Goal: Information Seeking & Learning: Learn about a topic

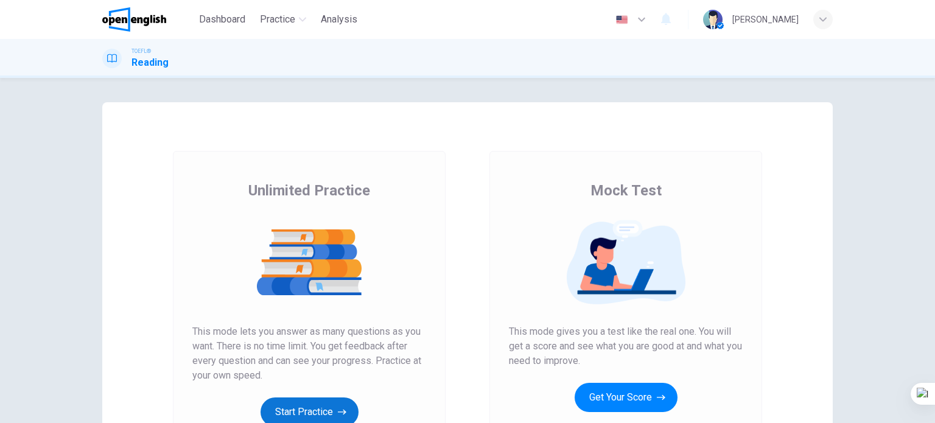
scroll to position [122, 0]
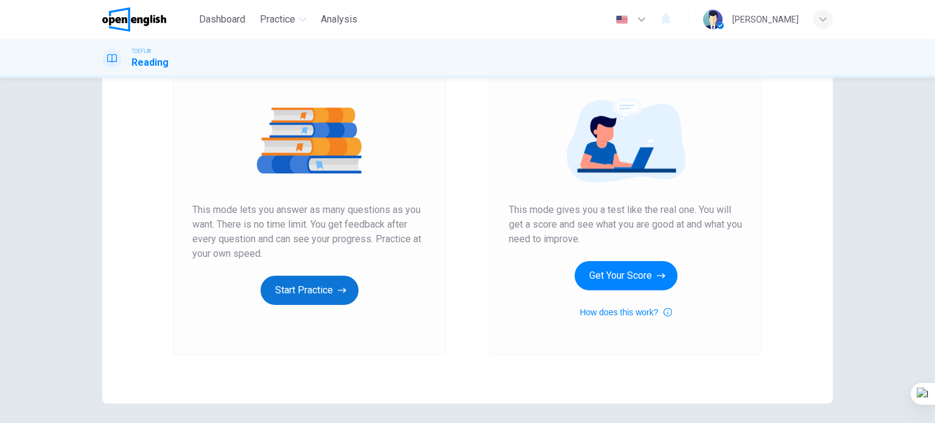
click at [318, 294] on button "Start Practice" at bounding box center [309, 290] width 98 height 29
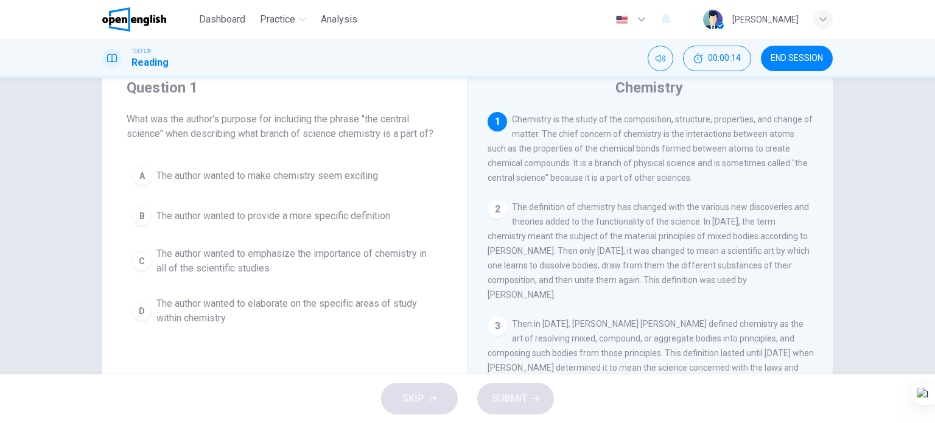
scroll to position [61, 0]
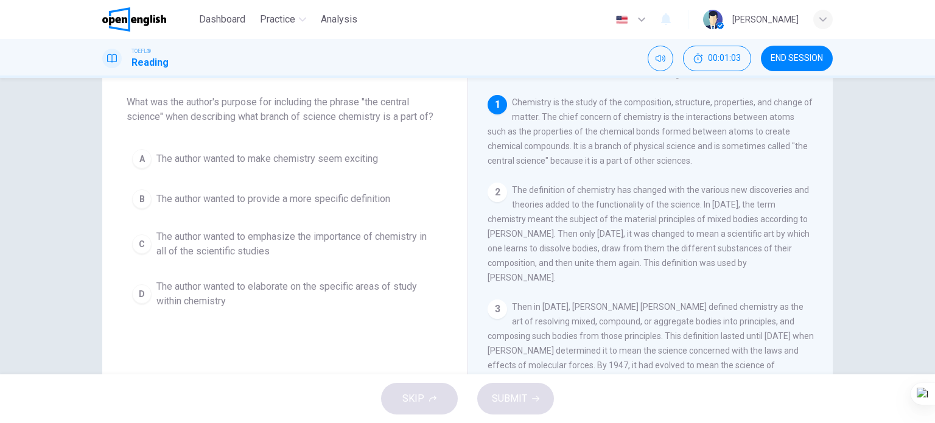
click at [232, 297] on span "The author wanted to elaborate on the specific areas of study within chemistry" at bounding box center [296, 293] width 281 height 29
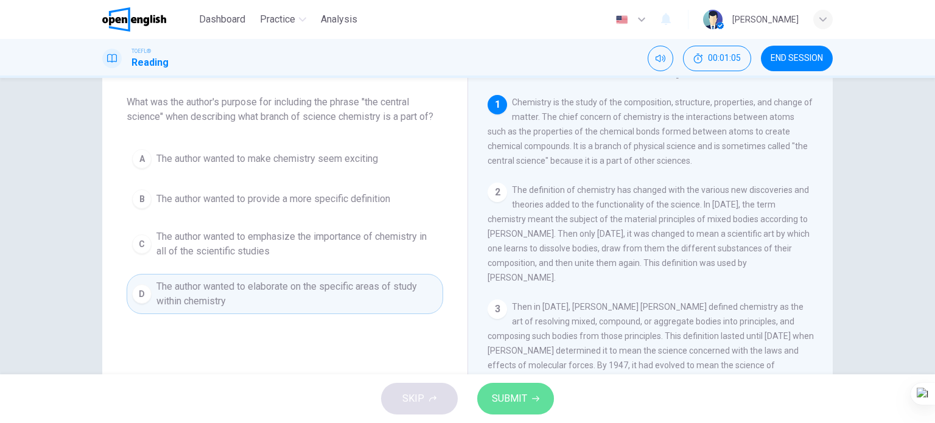
click at [497, 392] on span "SUBMIT" at bounding box center [509, 398] width 35 height 17
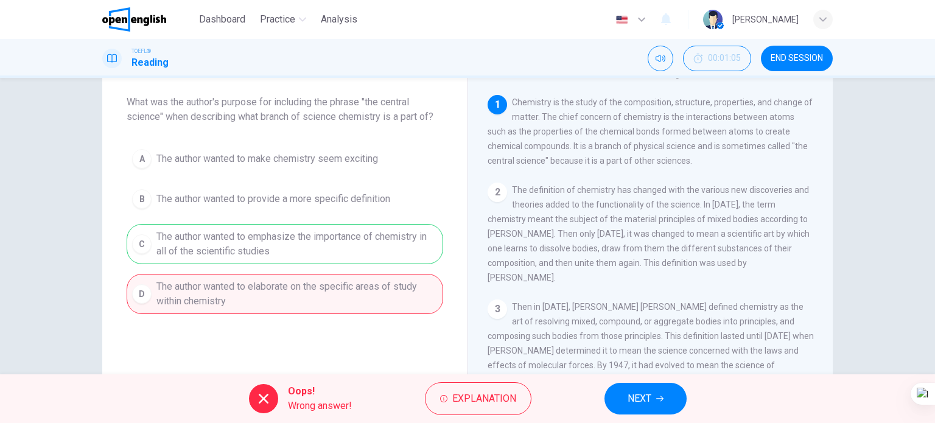
click at [628, 403] on span "NEXT" at bounding box center [639, 398] width 24 height 17
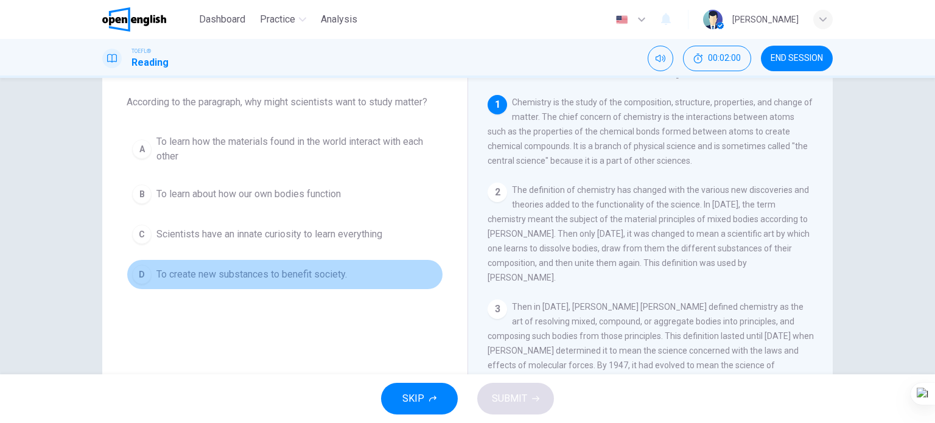
click at [324, 274] on span "To create new substances to benefit society." at bounding box center [251, 274] width 190 height 15
drag, startPoint x: 324, startPoint y: 274, endPoint x: 336, endPoint y: 287, distance: 17.2
click at [324, 274] on span "To create new substances to benefit society." at bounding box center [251, 274] width 190 height 15
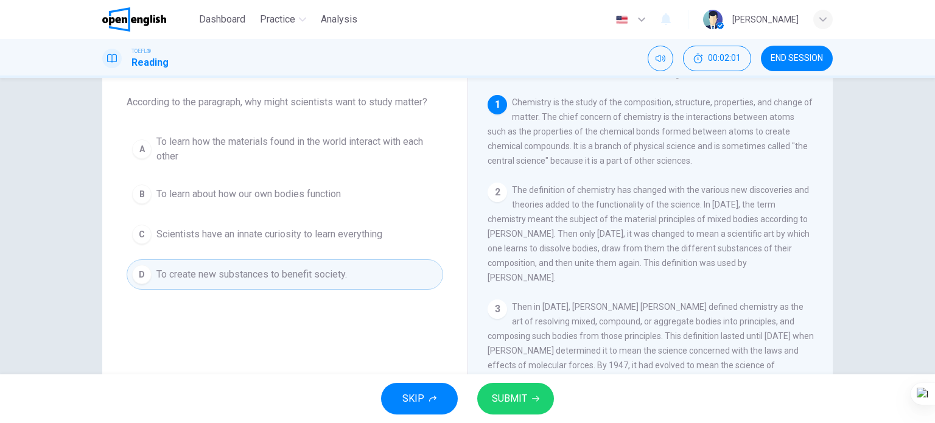
click at [534, 410] on button "SUBMIT" at bounding box center [515, 399] width 77 height 32
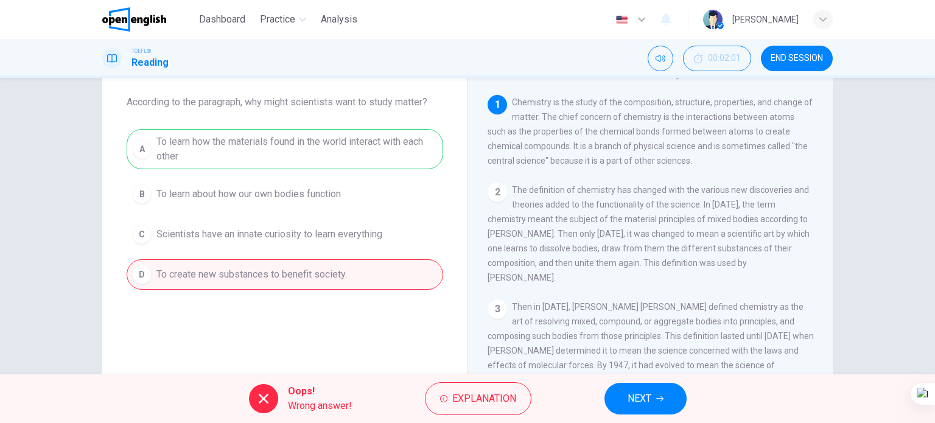
click at [621, 392] on button "NEXT" at bounding box center [645, 399] width 82 height 32
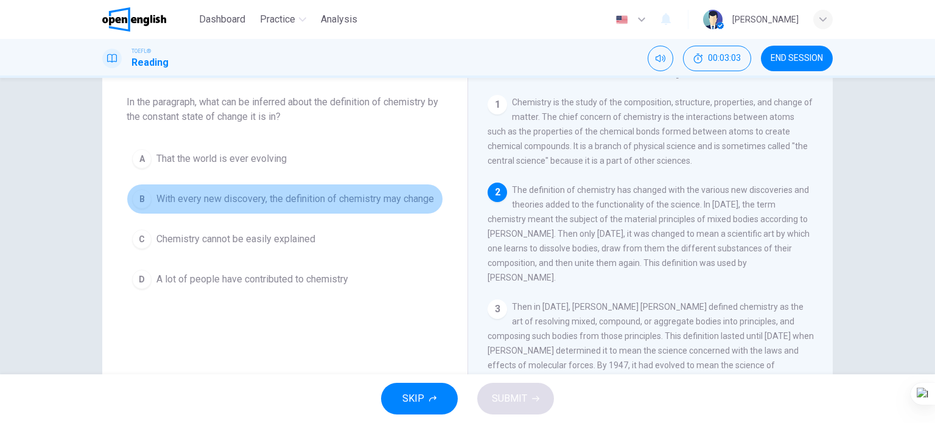
click at [361, 198] on span "With every new discovery, the definition of chemistry may change" at bounding box center [294, 199] width 277 height 15
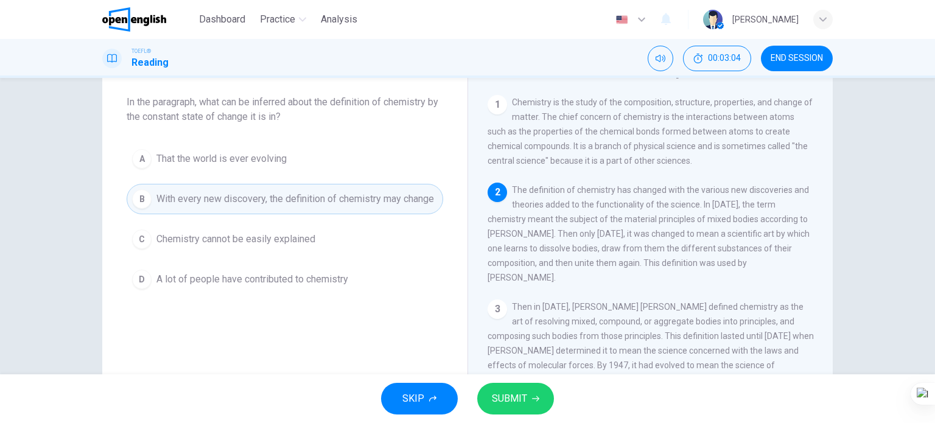
click at [511, 403] on span "SUBMIT" at bounding box center [509, 398] width 35 height 17
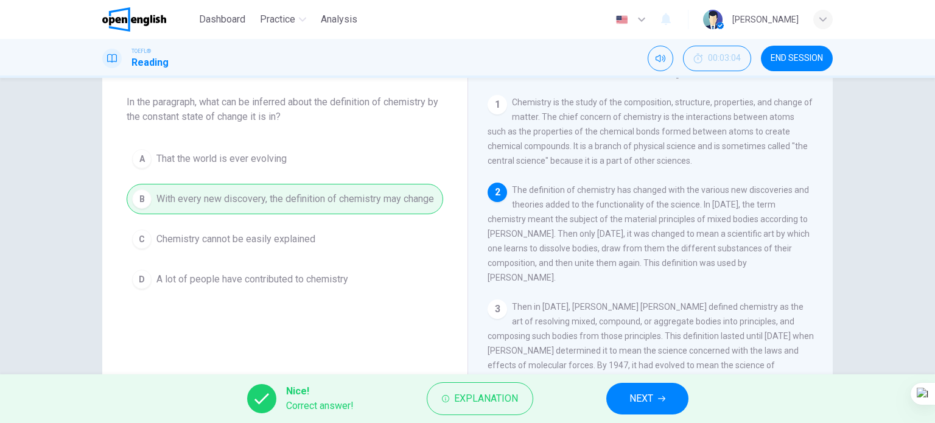
click at [621, 393] on button "NEXT" at bounding box center [647, 399] width 82 height 32
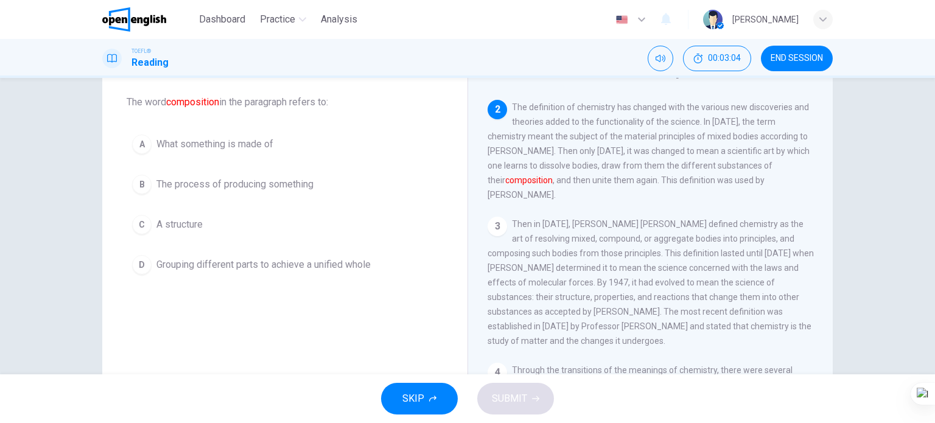
scroll to position [90, 0]
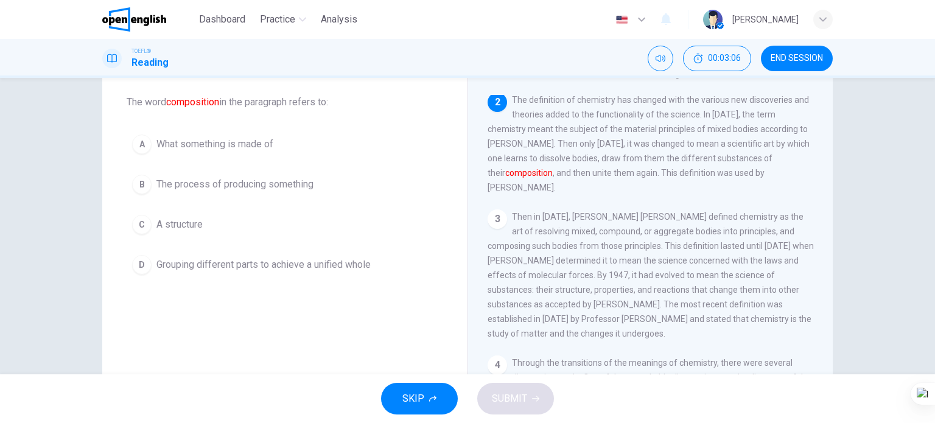
click at [178, 221] on span "A structure" at bounding box center [179, 224] width 46 height 15
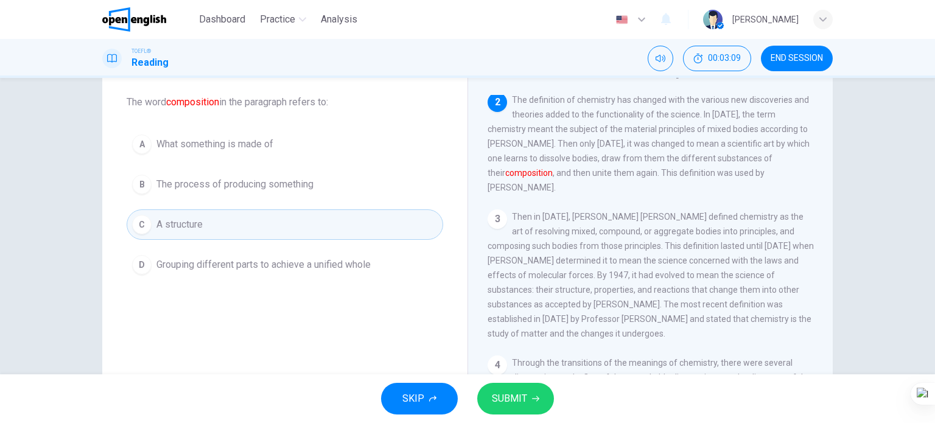
click at [501, 397] on span "SUBMIT" at bounding box center [509, 398] width 35 height 17
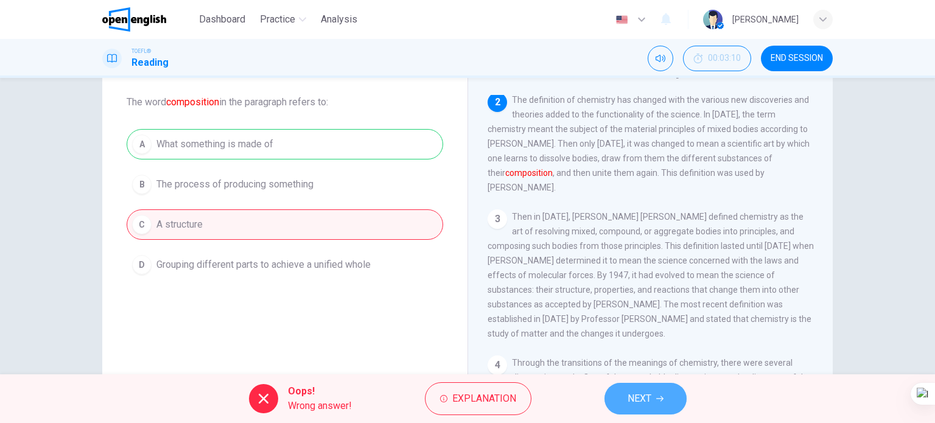
click at [638, 403] on span "NEXT" at bounding box center [639, 398] width 24 height 17
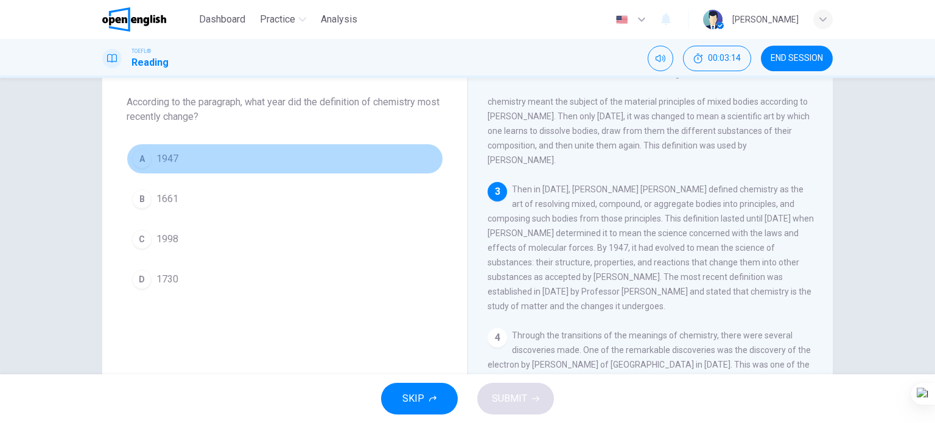
click at [184, 158] on button "A 1947" at bounding box center [285, 159] width 316 height 30
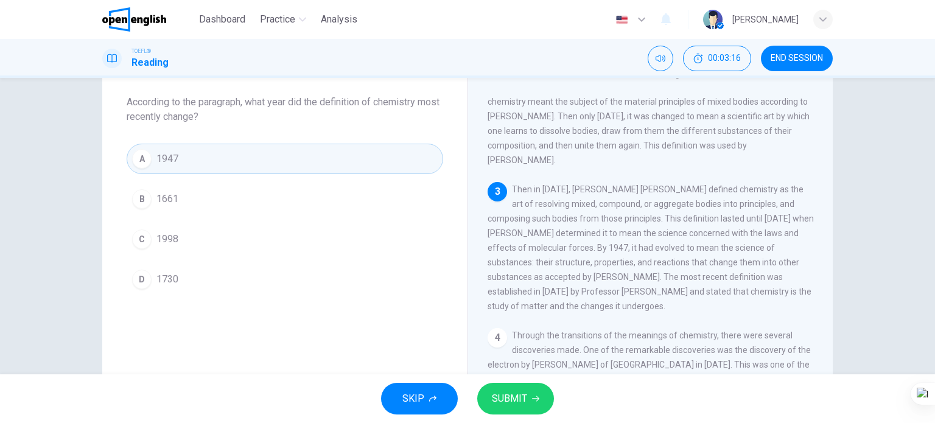
click at [518, 396] on span "SUBMIT" at bounding box center [509, 398] width 35 height 17
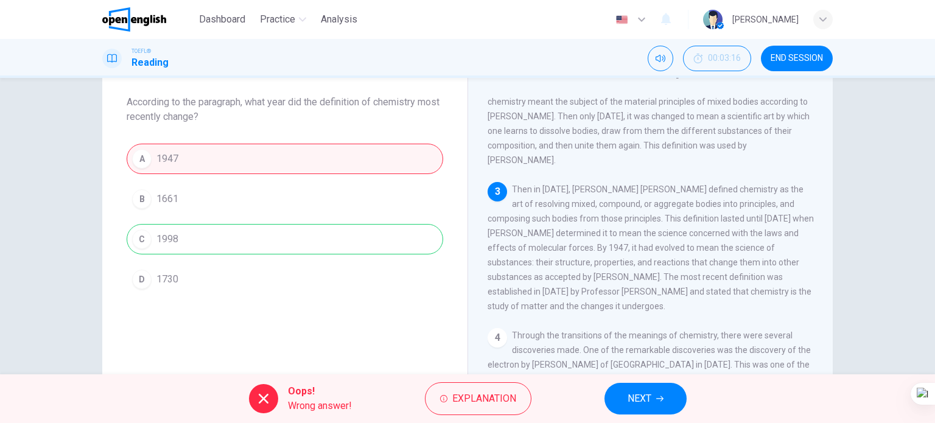
click at [639, 402] on span "NEXT" at bounding box center [639, 398] width 24 height 17
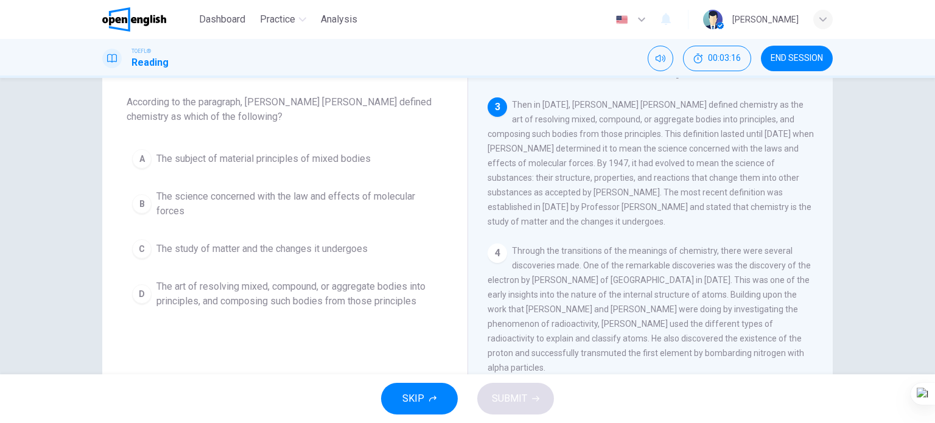
scroll to position [210, 0]
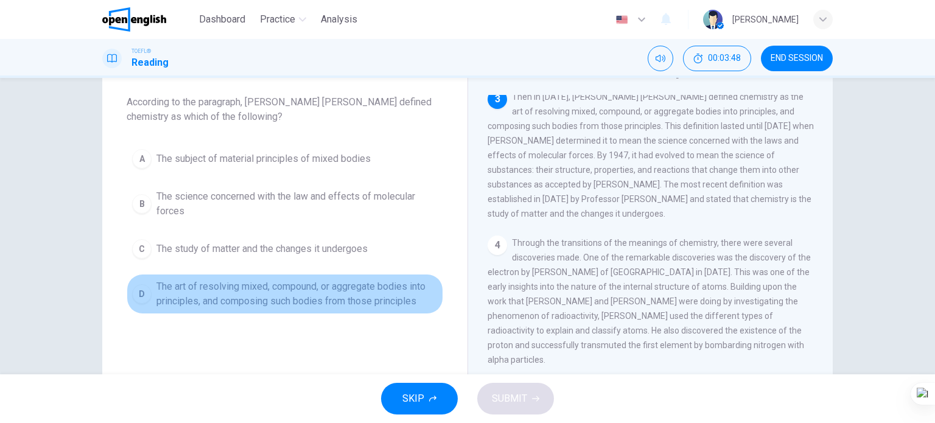
click at [290, 279] on span "The art of resolving mixed, compound, or aggregate bodies into principles, and …" at bounding box center [296, 293] width 281 height 29
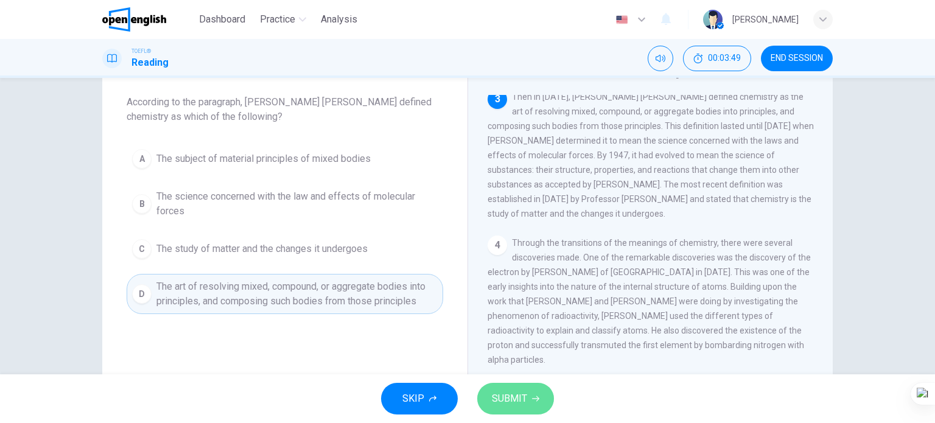
click at [506, 398] on span "SUBMIT" at bounding box center [509, 398] width 35 height 17
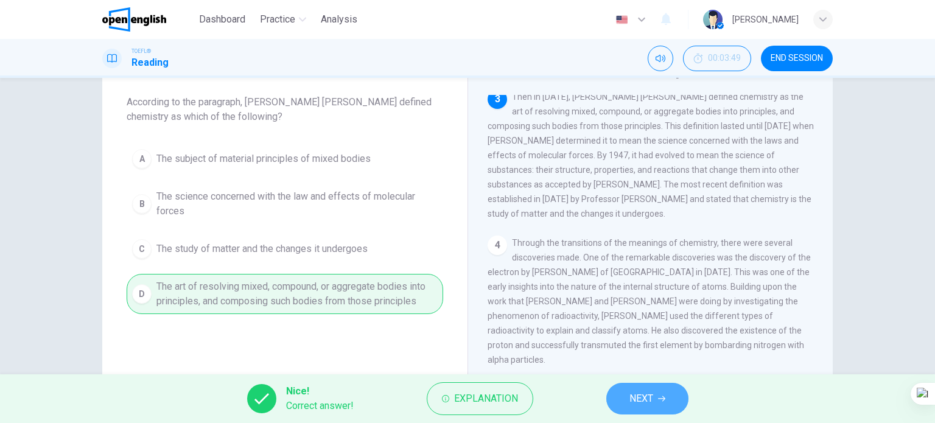
drag, startPoint x: 627, startPoint y: 394, endPoint x: 616, endPoint y: 386, distance: 14.0
click at [627, 394] on button "NEXT" at bounding box center [647, 399] width 82 height 32
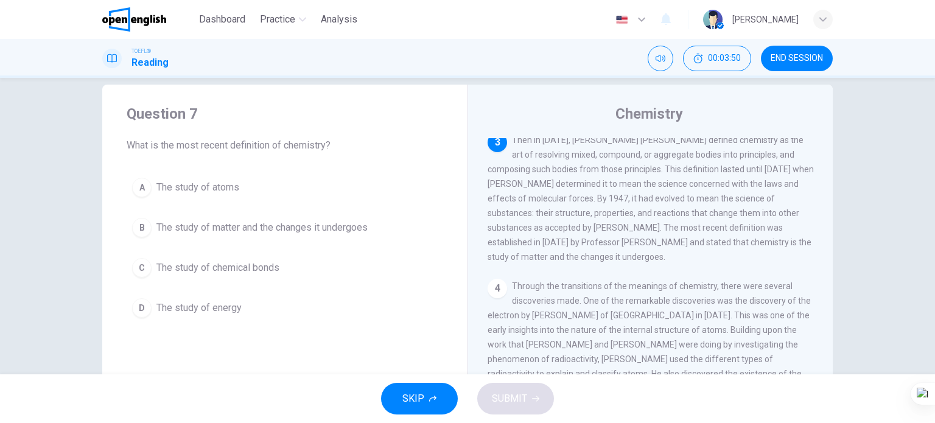
scroll to position [0, 0]
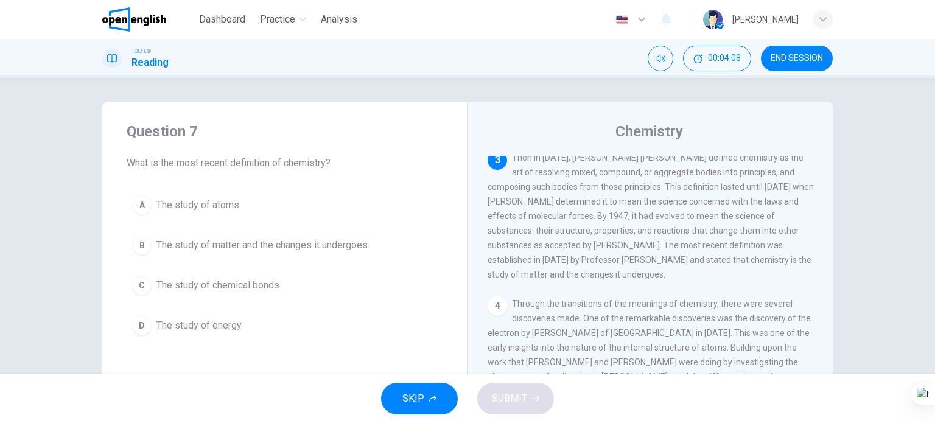
click at [285, 284] on button "C The study of chemical bonds" at bounding box center [285, 285] width 316 height 30
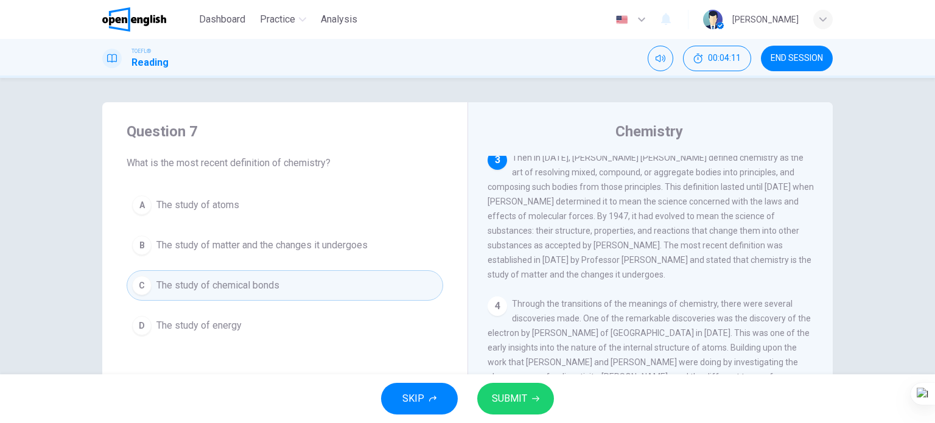
click at [330, 246] on span "The study of matter and the changes it undergoes" at bounding box center [261, 245] width 211 height 15
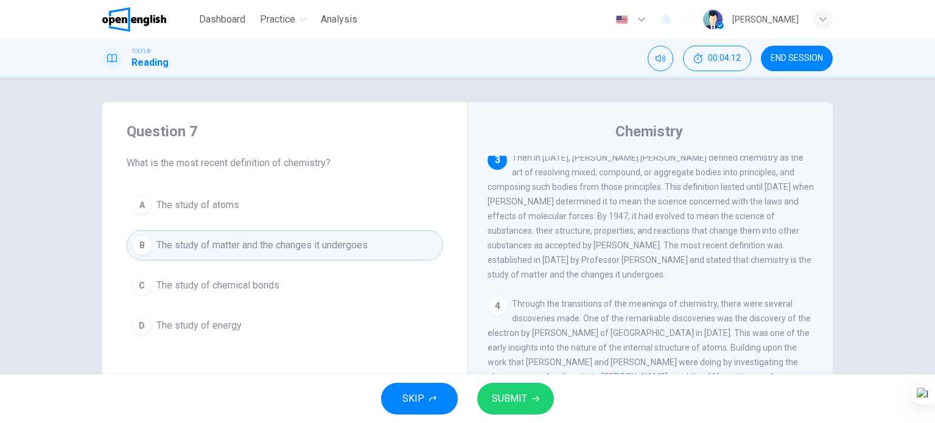
click at [523, 393] on span "SUBMIT" at bounding box center [509, 398] width 35 height 17
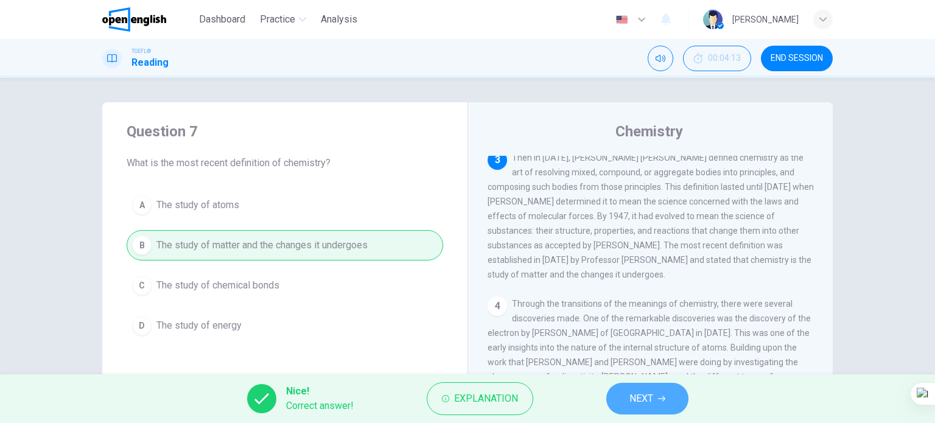
click at [628, 396] on button "NEXT" at bounding box center [647, 399] width 82 height 32
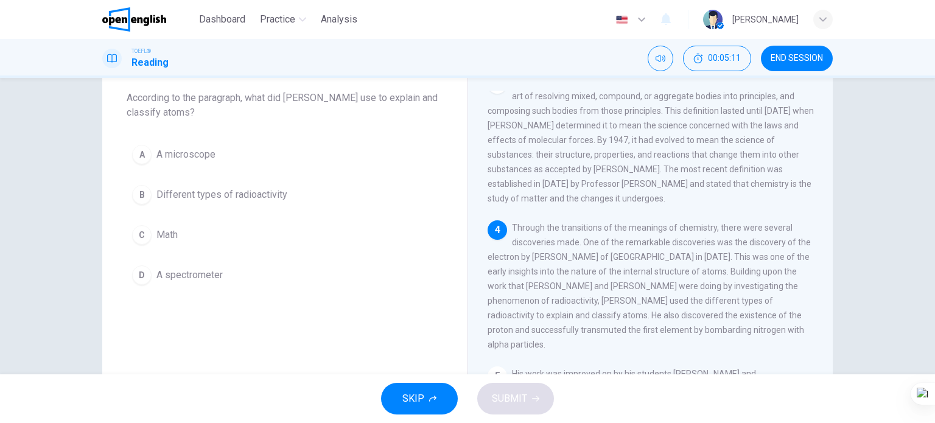
scroll to position [54, 0]
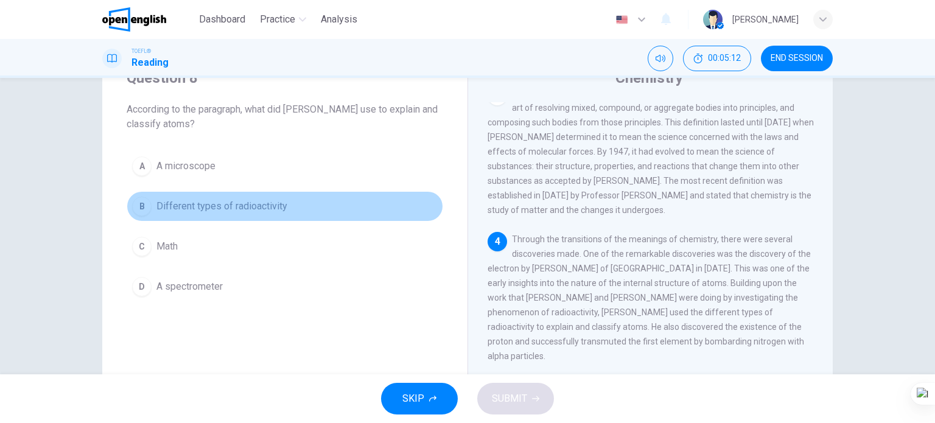
click at [202, 207] on span "Different types of radioactivity" at bounding box center [221, 206] width 131 height 15
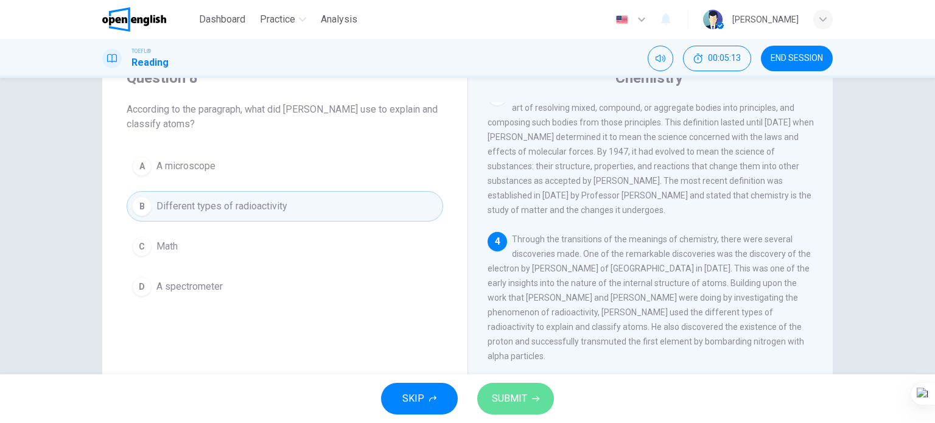
click at [501, 396] on span "SUBMIT" at bounding box center [509, 398] width 35 height 17
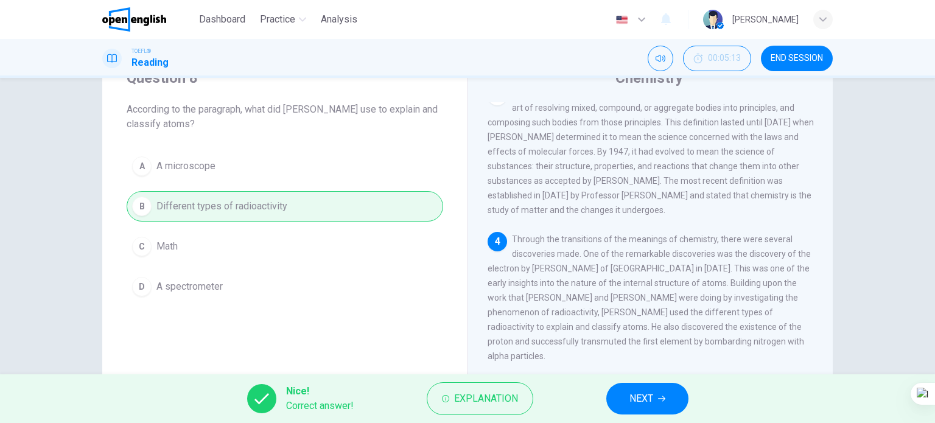
click at [643, 380] on div "Nice! Correct answer! Explanation NEXT" at bounding box center [467, 398] width 935 height 49
click at [647, 399] on span "NEXT" at bounding box center [641, 398] width 24 height 17
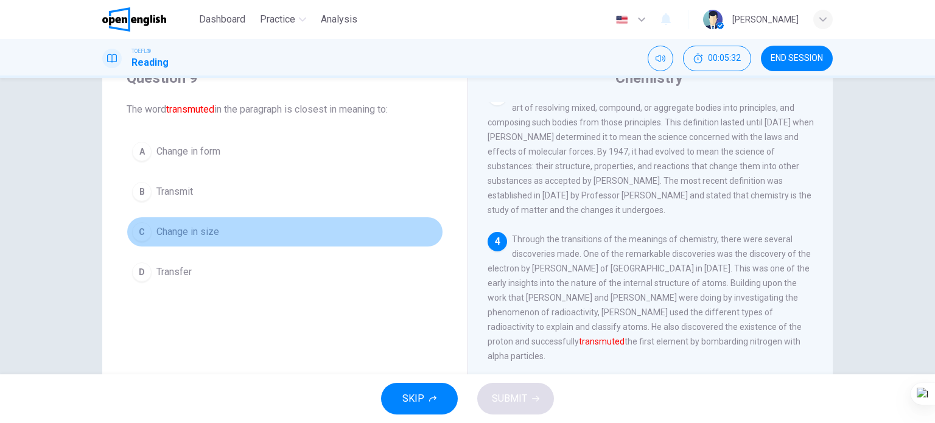
click at [203, 230] on span "Change in size" at bounding box center [187, 232] width 63 height 15
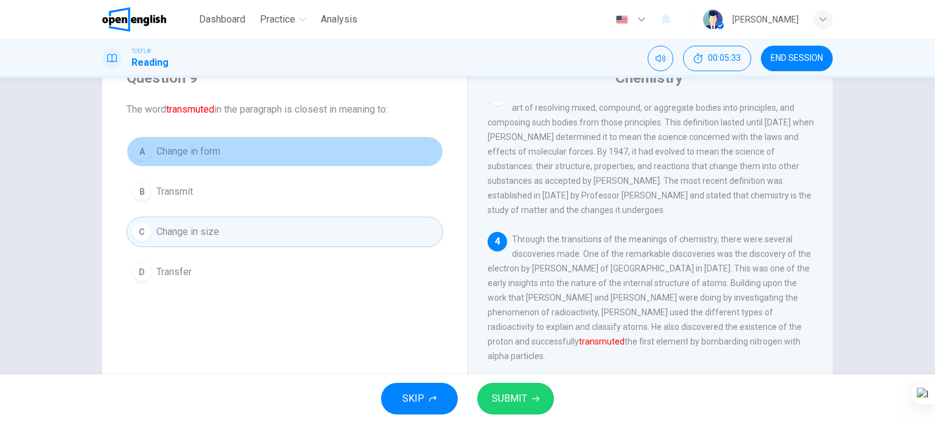
drag, startPoint x: 206, startPoint y: 153, endPoint x: 211, endPoint y: 161, distance: 9.8
click at [206, 153] on span "Change in form" at bounding box center [188, 151] width 64 height 15
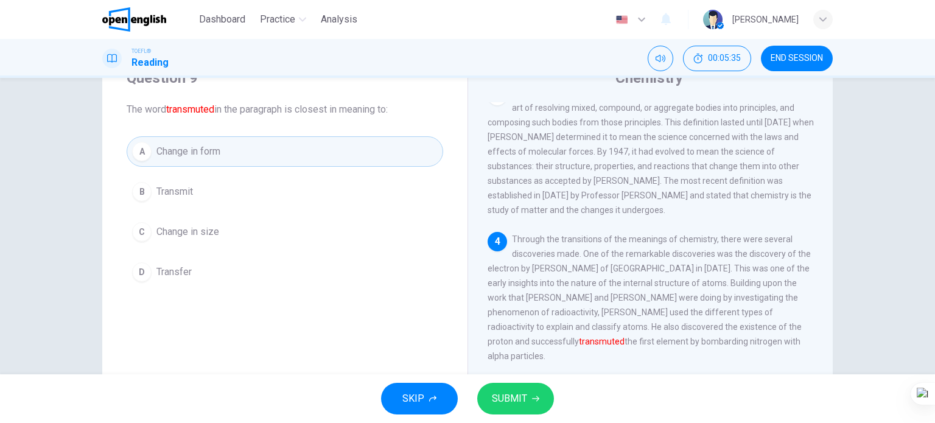
click at [185, 192] on span "Transmit" at bounding box center [174, 191] width 37 height 15
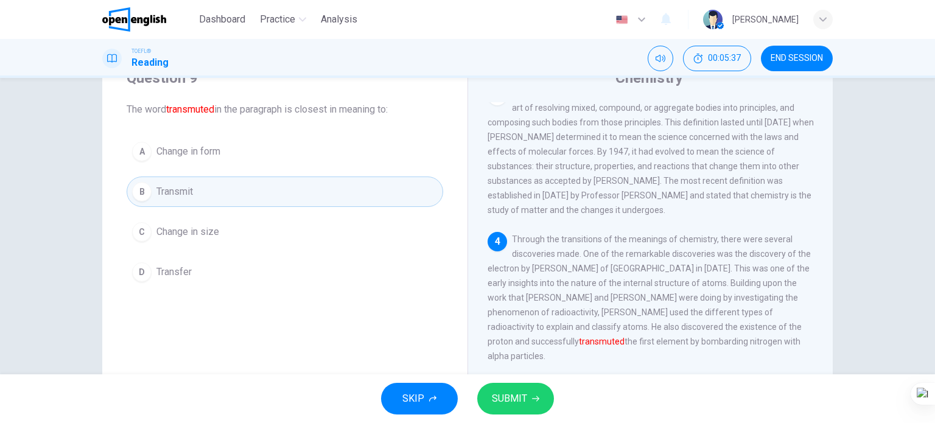
click at [501, 390] on span "SUBMIT" at bounding box center [509, 398] width 35 height 17
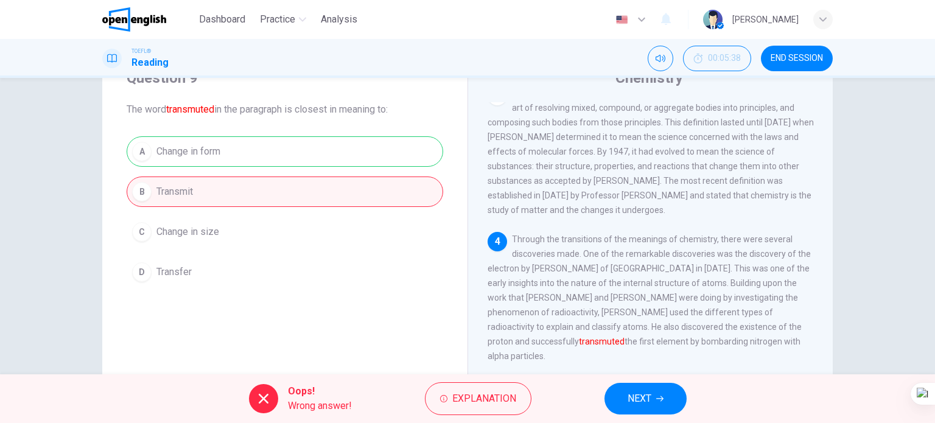
click at [617, 399] on button "NEXT" at bounding box center [645, 399] width 82 height 32
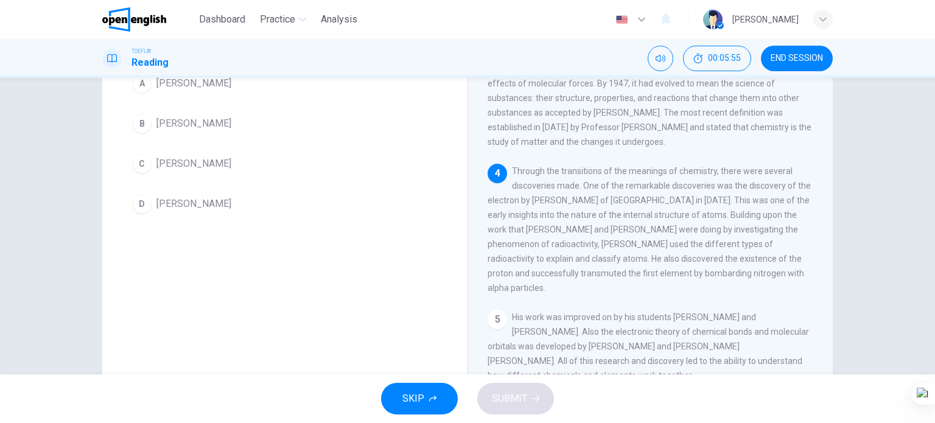
scroll to position [61, 0]
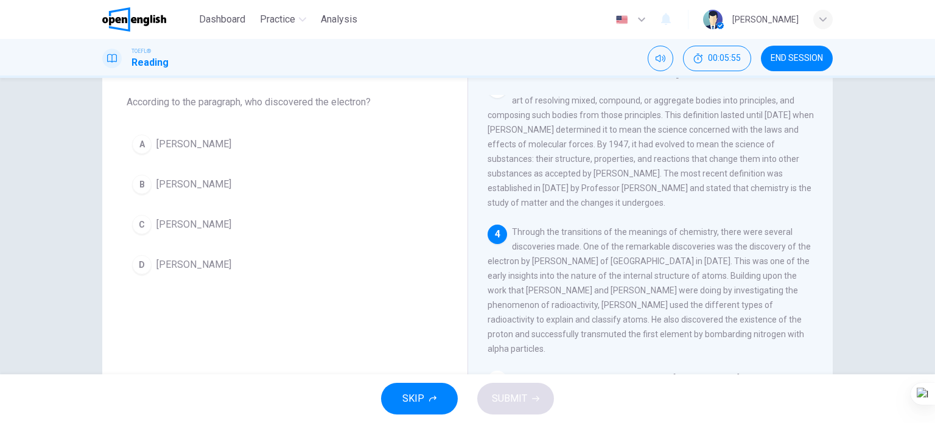
click at [197, 154] on button "A [PERSON_NAME]" at bounding box center [285, 144] width 316 height 30
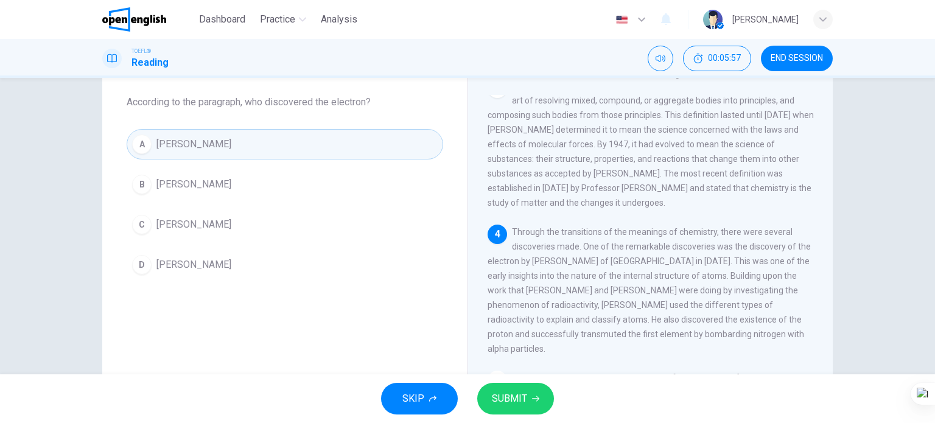
click at [499, 405] on span "SUBMIT" at bounding box center [509, 398] width 35 height 17
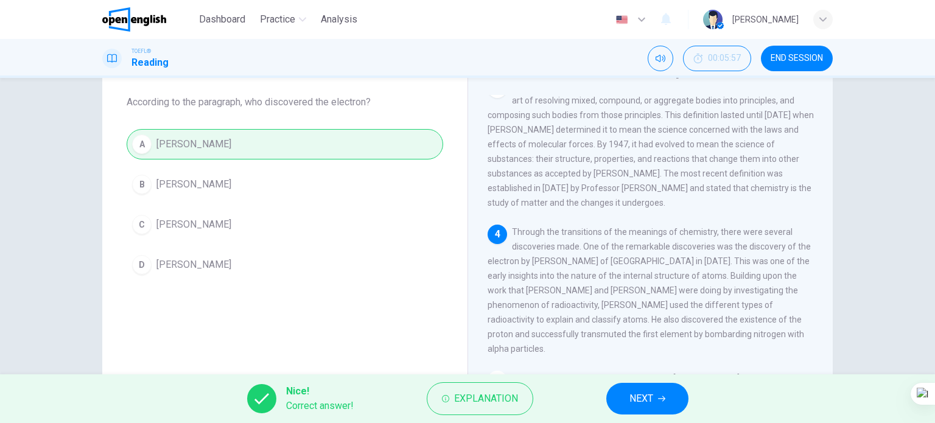
click at [635, 394] on span "NEXT" at bounding box center [641, 398] width 24 height 17
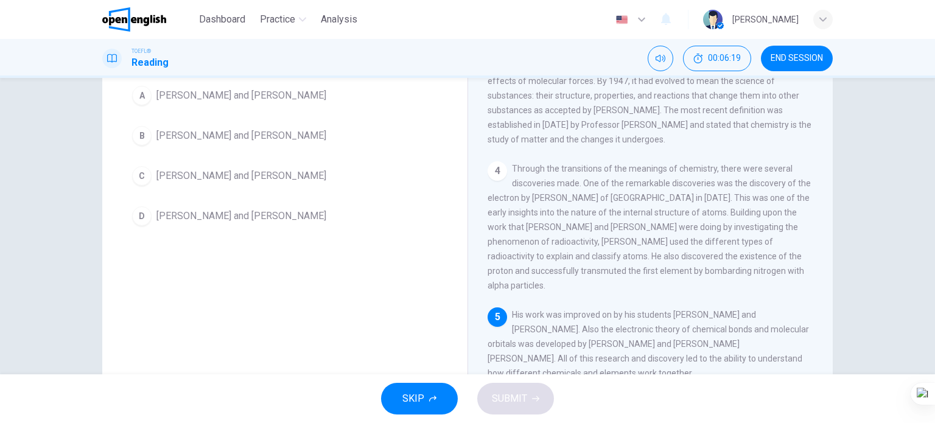
scroll to position [54, 0]
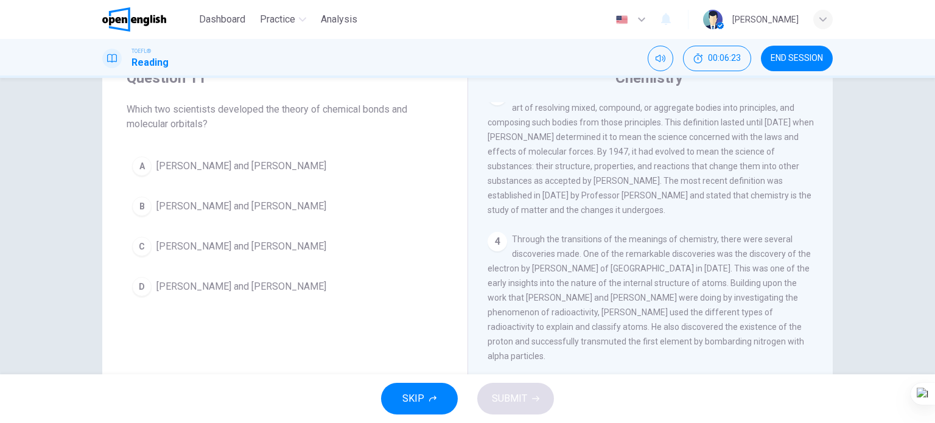
click at [221, 291] on span "[PERSON_NAME] and [PERSON_NAME]" at bounding box center [241, 286] width 170 height 15
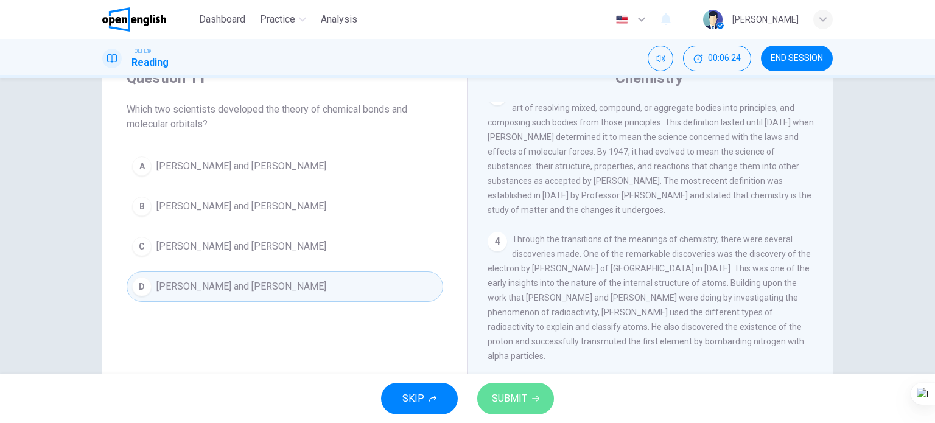
click at [497, 400] on span "SUBMIT" at bounding box center [509, 398] width 35 height 17
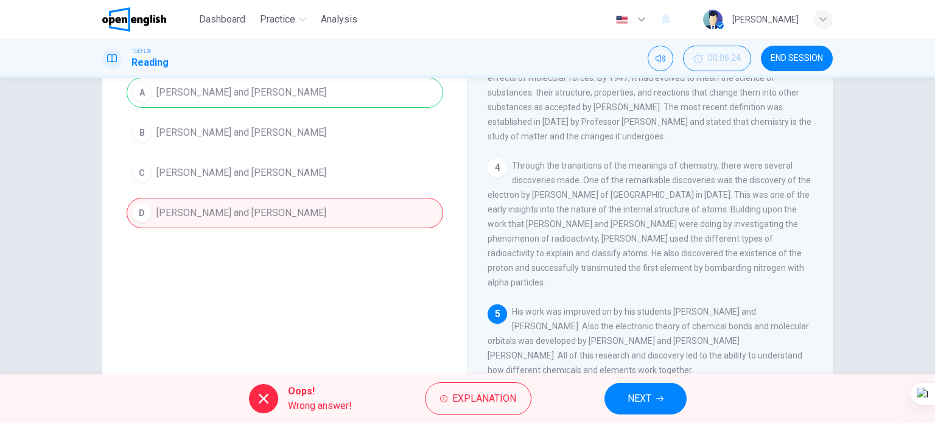
scroll to position [175, 0]
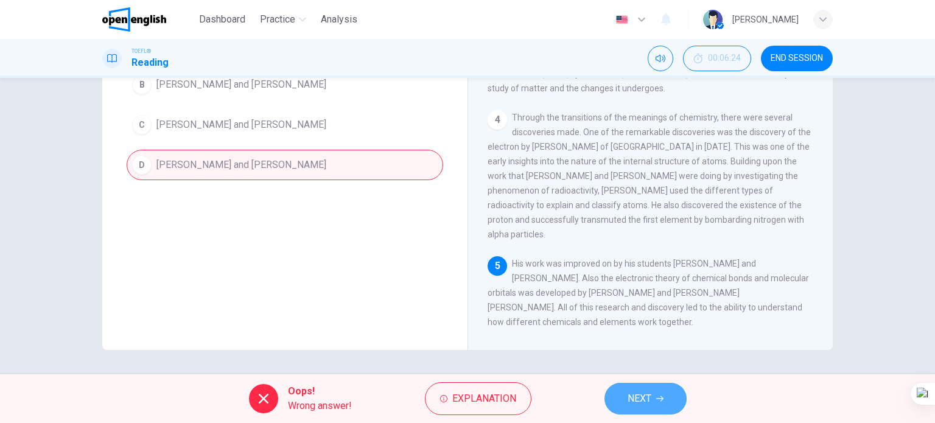
click at [660, 401] on icon "button" at bounding box center [659, 398] width 7 height 7
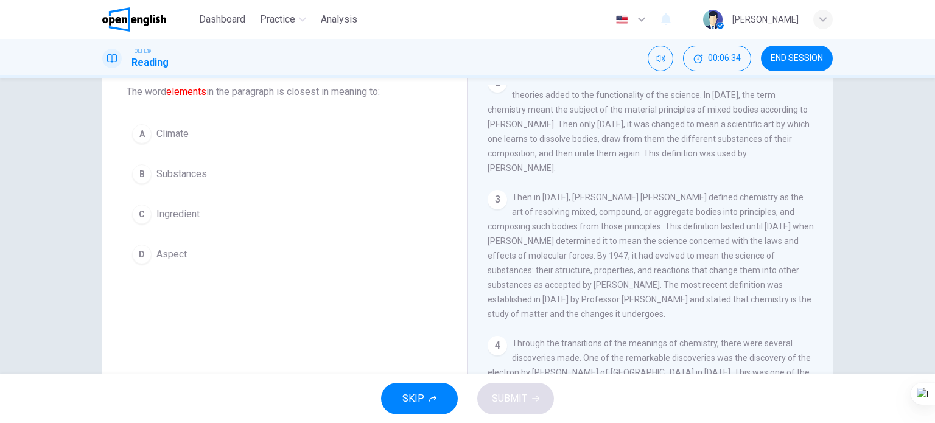
scroll to position [0, 0]
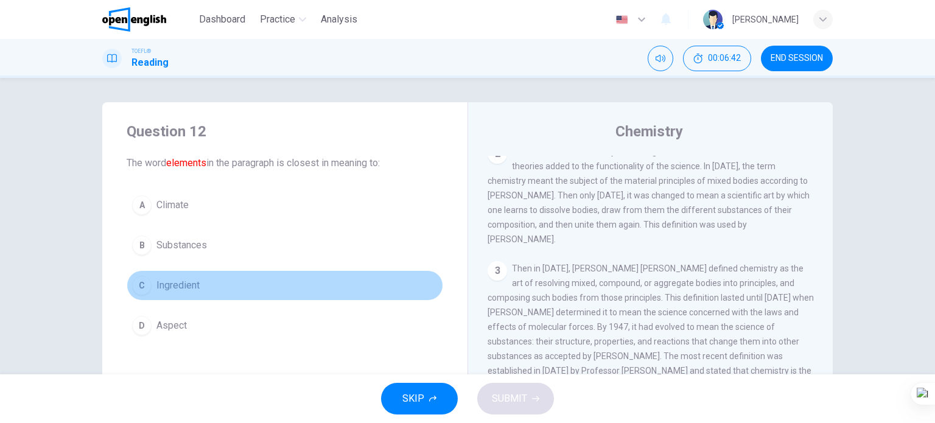
click at [184, 283] on span "Ingredient" at bounding box center [177, 285] width 43 height 15
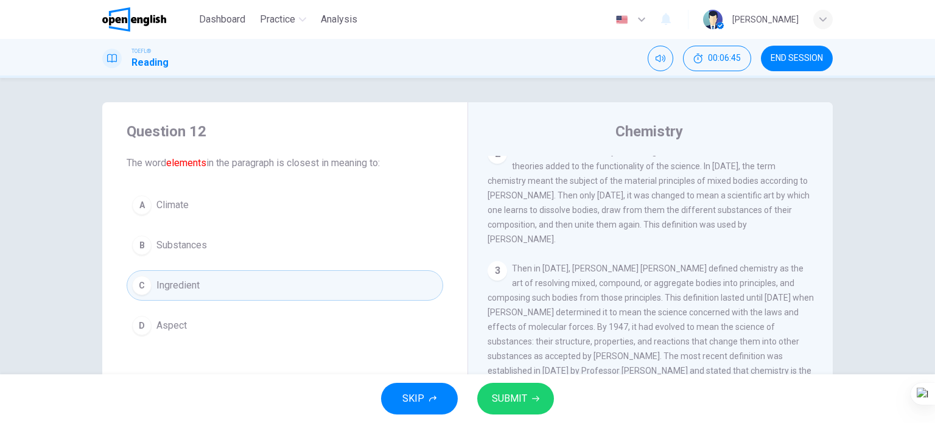
click at [189, 239] on span "Substances" at bounding box center [181, 245] width 51 height 15
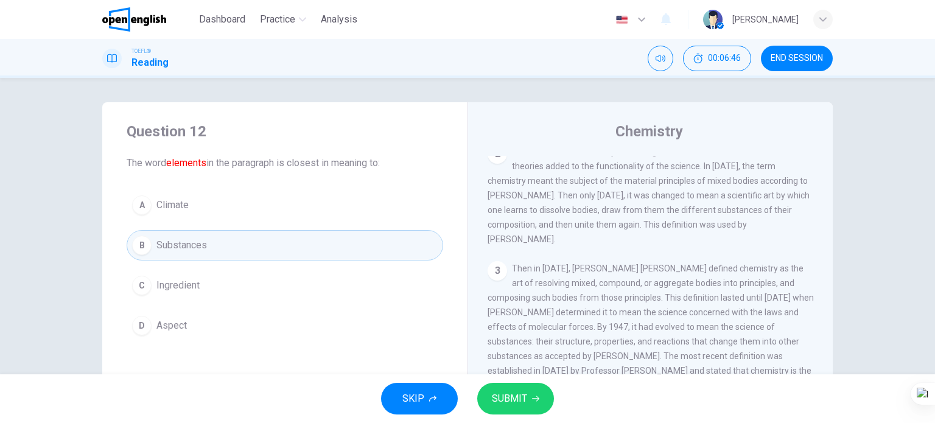
click at [500, 385] on button "SUBMIT" at bounding box center [515, 399] width 77 height 32
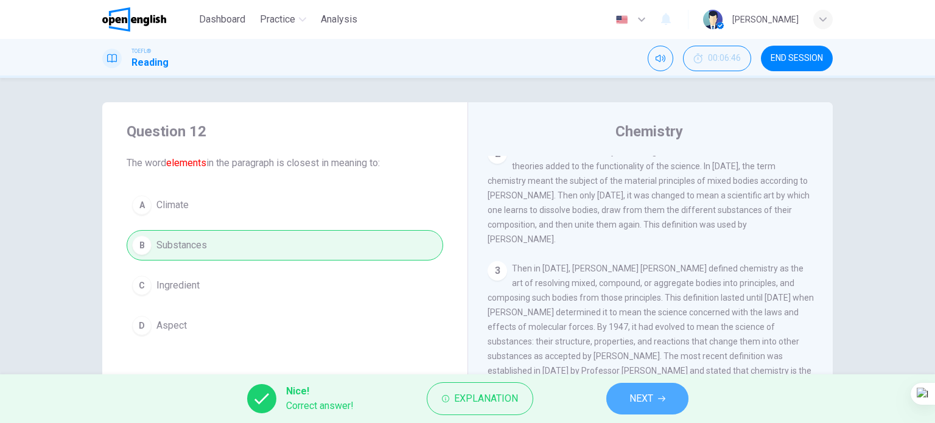
click at [631, 404] on span "NEXT" at bounding box center [641, 398] width 24 height 17
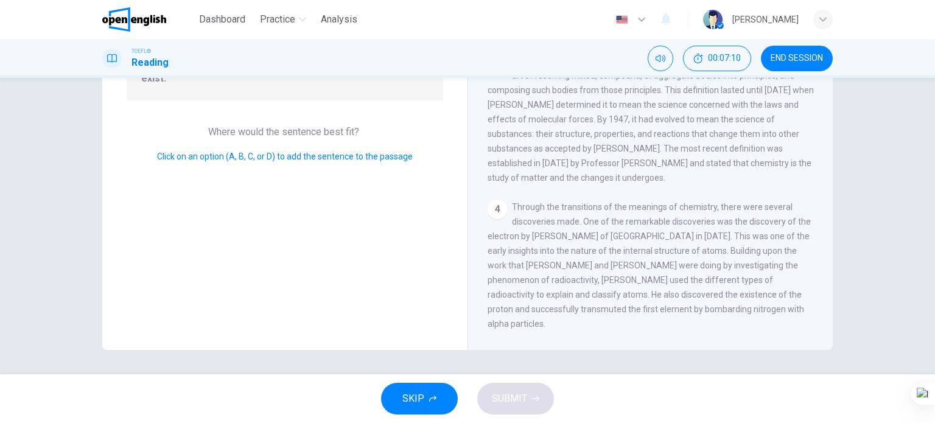
scroll to position [253, 0]
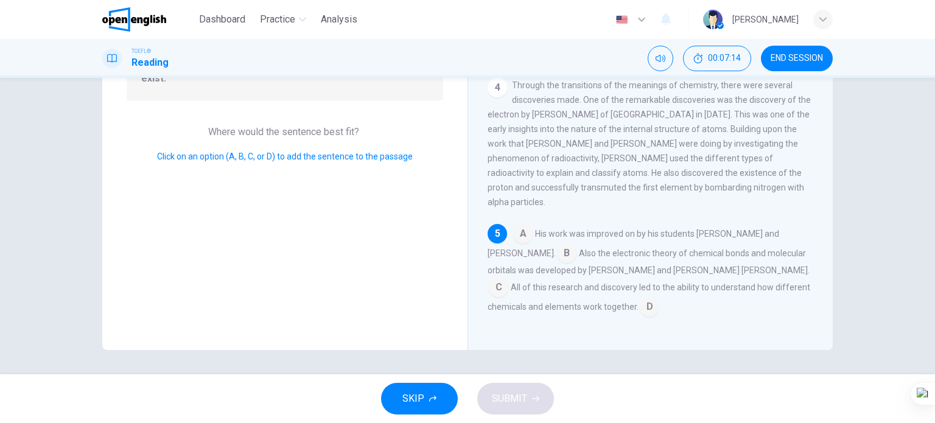
click at [508, 279] on input at bounding box center [498, 288] width 19 height 19
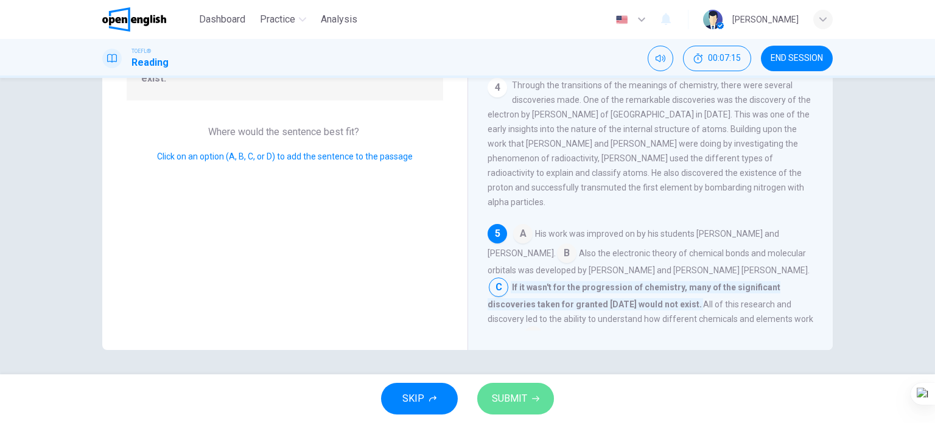
click at [521, 398] on span "SUBMIT" at bounding box center [509, 398] width 35 height 17
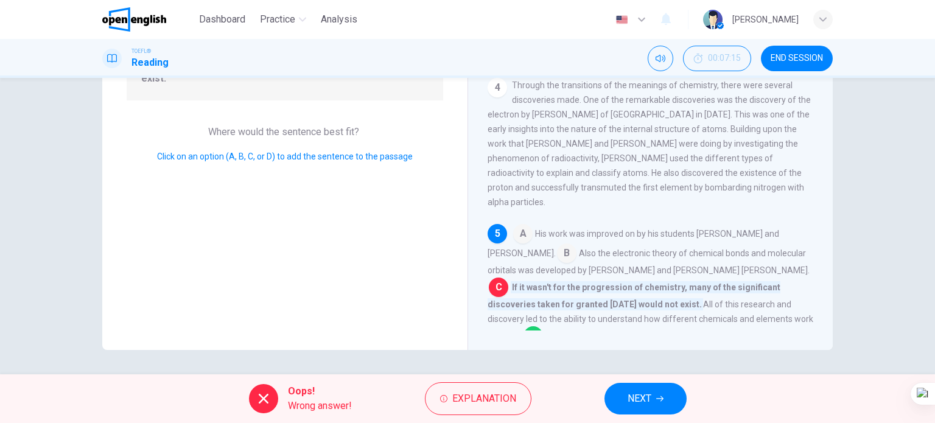
click at [659, 411] on button "NEXT" at bounding box center [645, 399] width 82 height 32
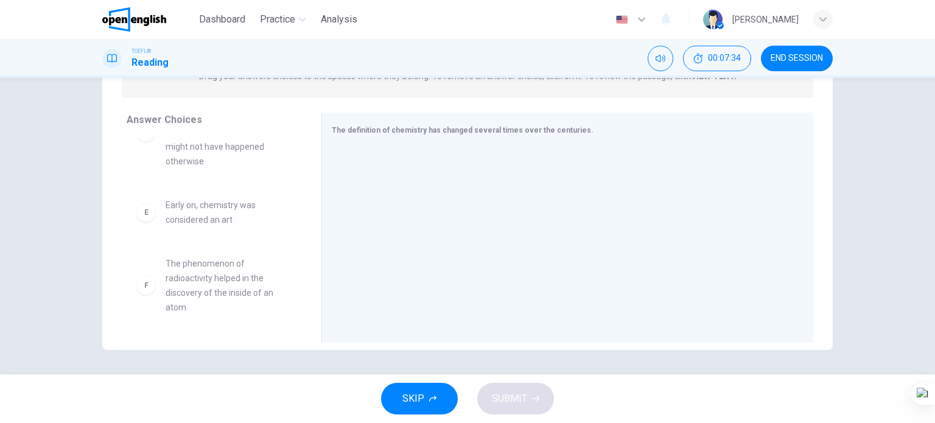
scroll to position [314, 0]
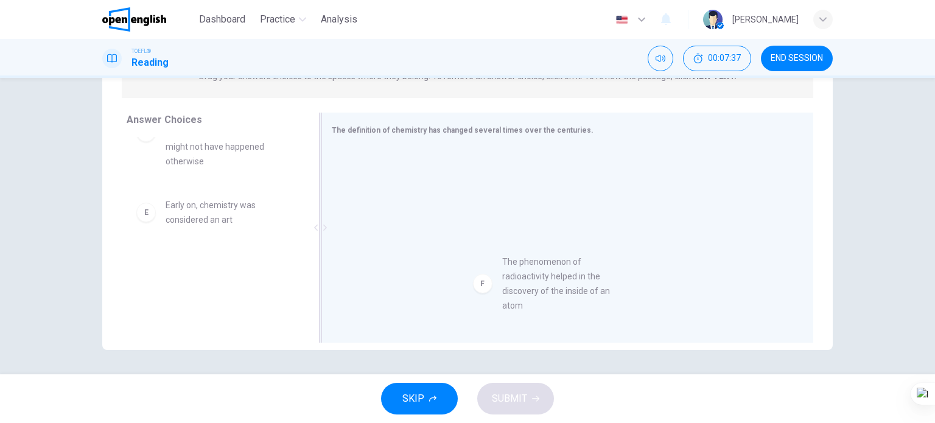
drag, startPoint x: 233, startPoint y: 301, endPoint x: 576, endPoint y: 298, distance: 343.2
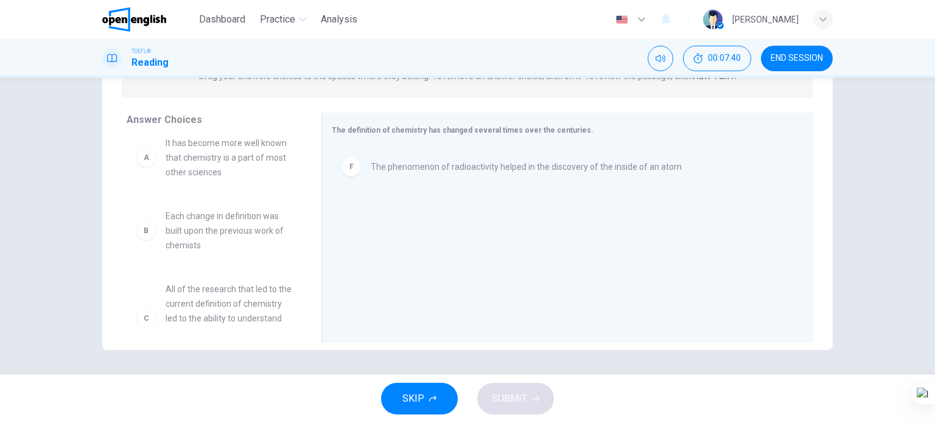
scroll to position [0, 0]
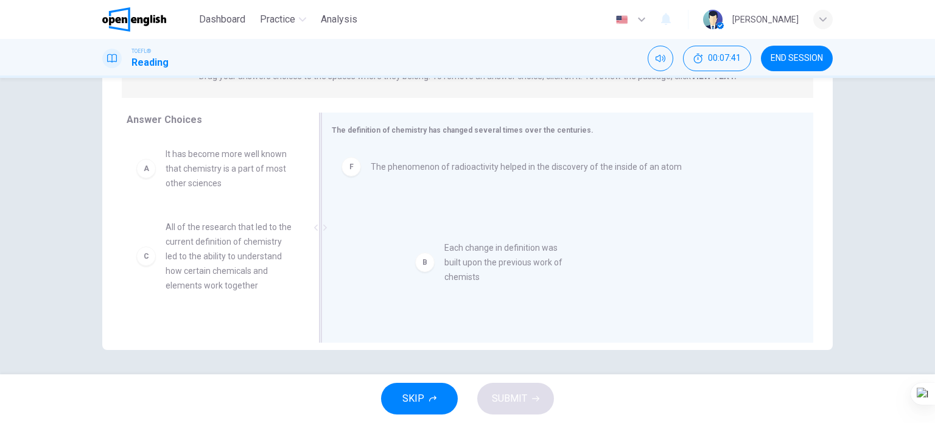
drag, startPoint x: 224, startPoint y: 248, endPoint x: 512, endPoint y: 266, distance: 288.4
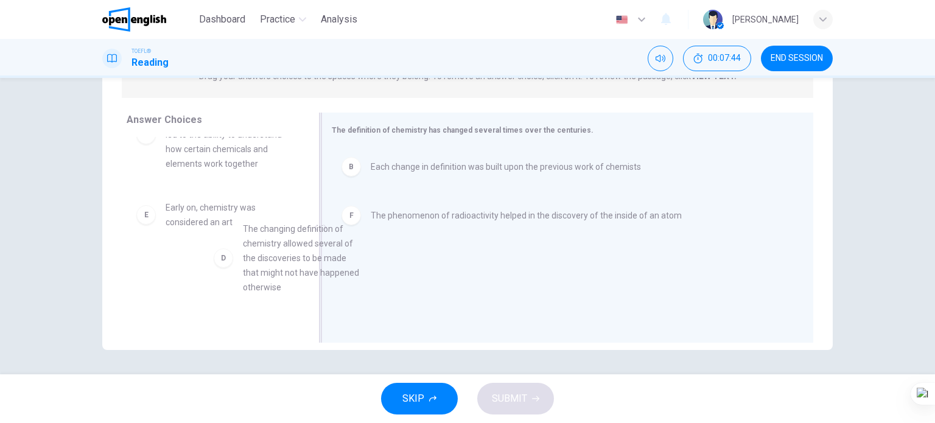
scroll to position [27, 0]
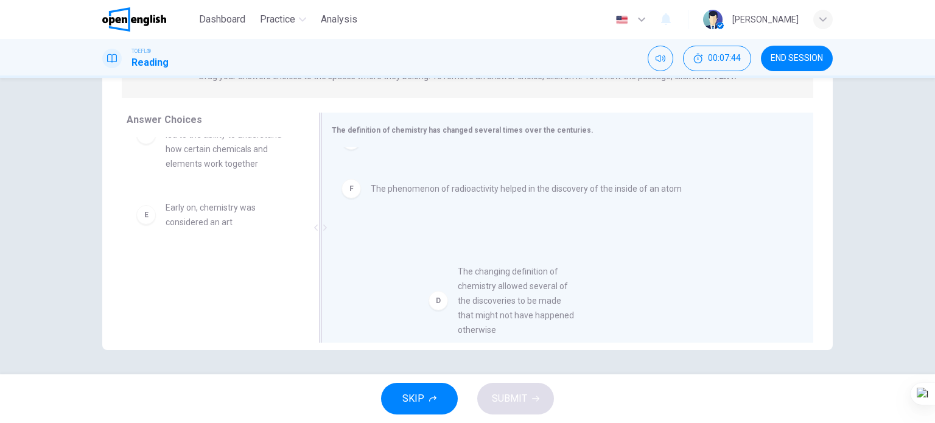
drag, startPoint x: 216, startPoint y: 265, endPoint x: 518, endPoint y: 312, distance: 306.0
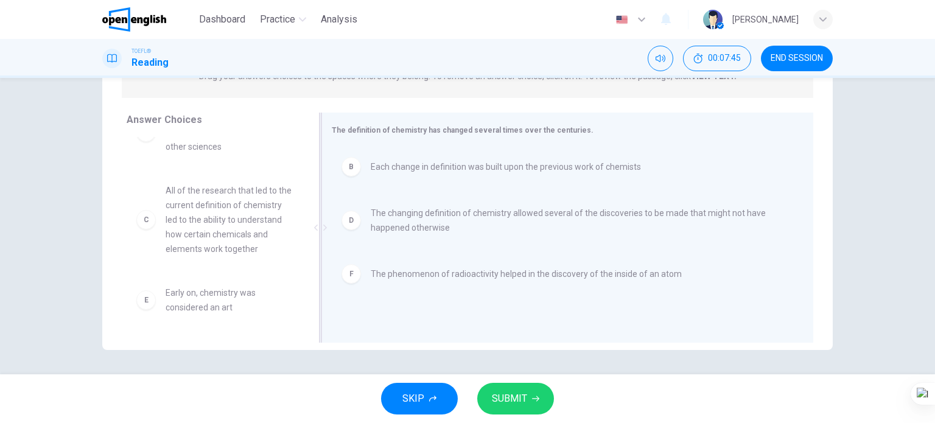
scroll to position [51, 0]
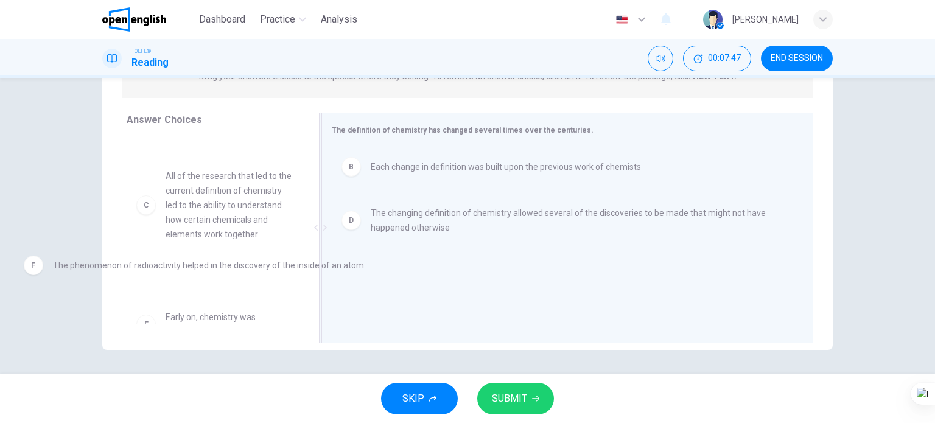
drag, startPoint x: 463, startPoint y: 273, endPoint x: 144, endPoint y: 264, distance: 319.6
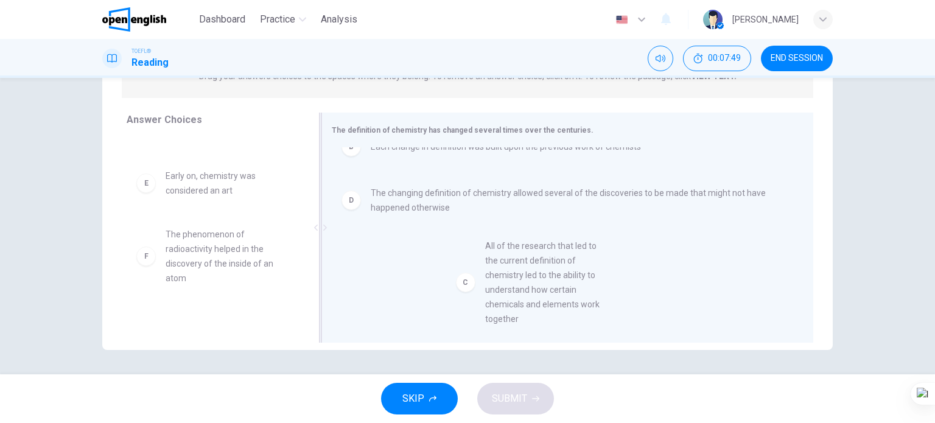
scroll to position [32, 0]
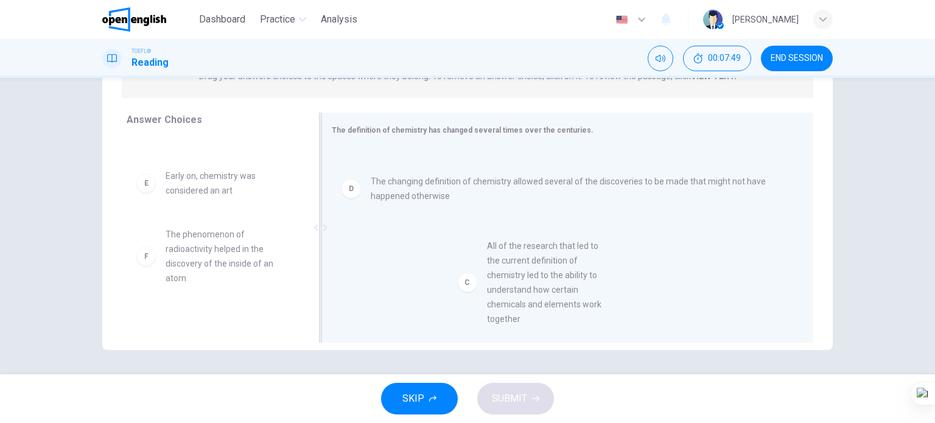
drag, startPoint x: 218, startPoint y: 219, endPoint x: 545, endPoint y: 290, distance: 333.7
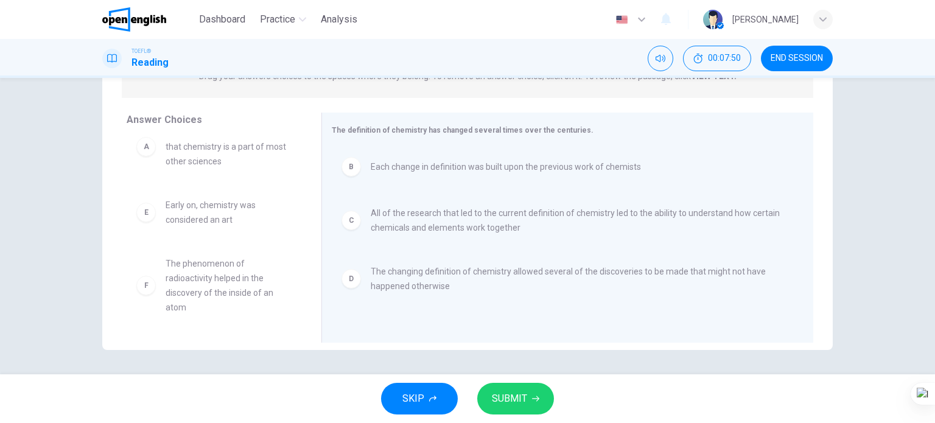
scroll to position [22, 0]
click at [497, 406] on span "SUBMIT" at bounding box center [509, 398] width 35 height 17
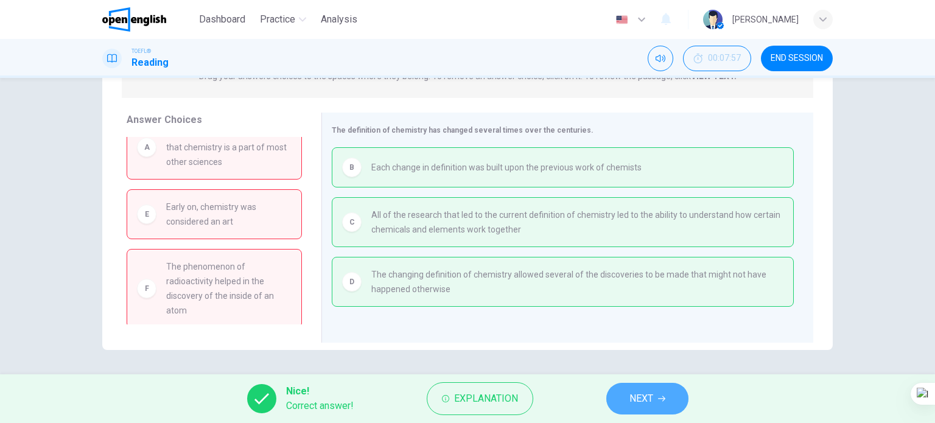
click at [614, 399] on button "NEXT" at bounding box center [647, 399] width 82 height 32
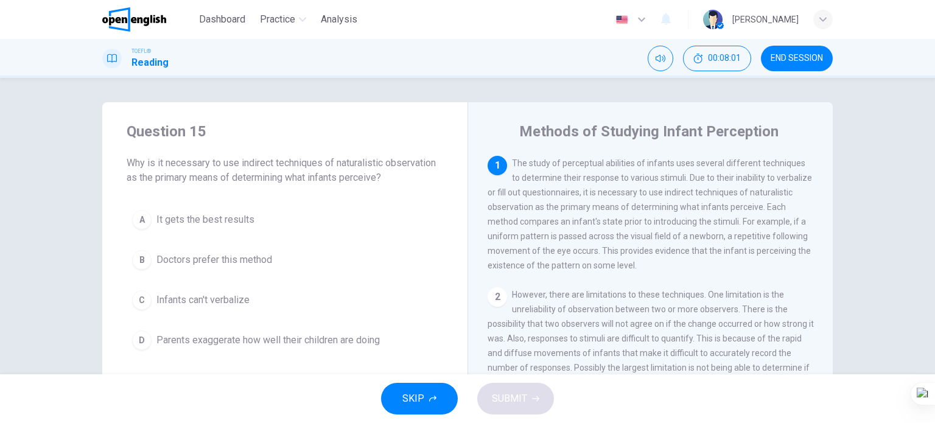
drag, startPoint x: 790, startPoint y: 58, endPoint x: 509, endPoint y: 51, distance: 281.2
click at [790, 55] on span "END SESSION" at bounding box center [796, 59] width 52 height 10
